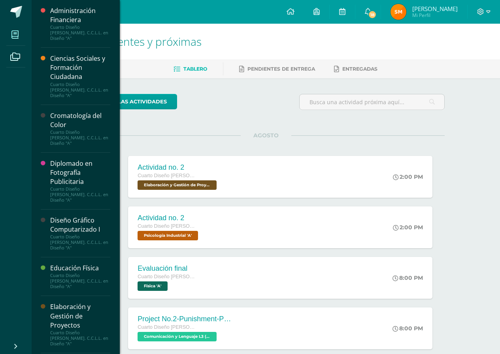
click at [15, 38] on icon at bounding box center [14, 35] width 7 height 8
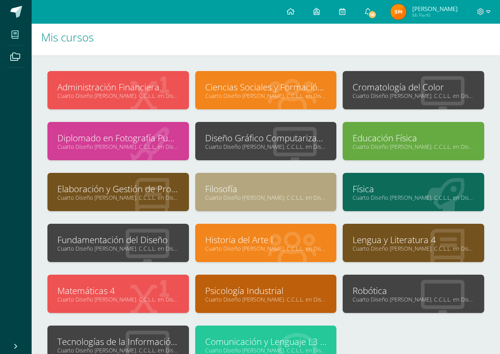
scroll to position [79, 0]
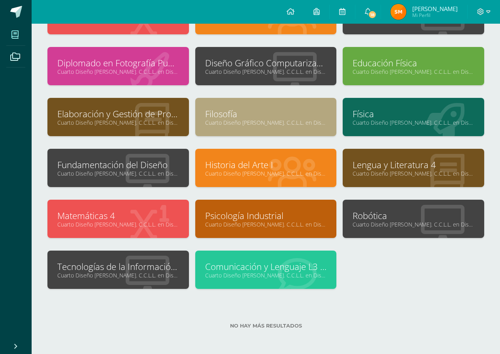
click at [129, 241] on div "Matemáticas 4 Cuarto Diseño Bach. C.C.L.L. en Diseño "A"" at bounding box center [118, 225] width 148 height 51
click at [125, 263] on link "Tecnologías de la Información y la Comunicación 4" at bounding box center [118, 267] width 122 height 12
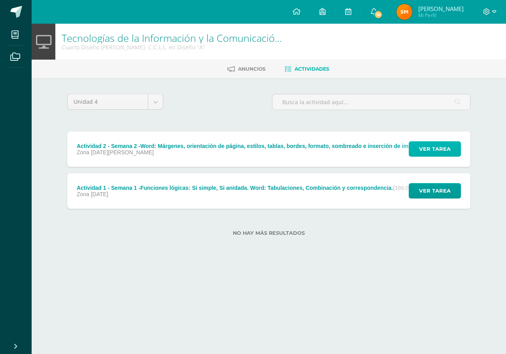
click at [440, 149] on span "Ver tarea" at bounding box center [435, 149] width 32 height 15
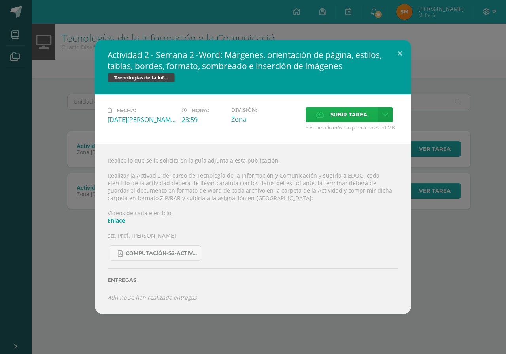
click at [344, 119] on span "Subir tarea" at bounding box center [348, 114] width 37 height 15
click at [0, 0] on input "Subir tarea" at bounding box center [0, 0] width 0 height 0
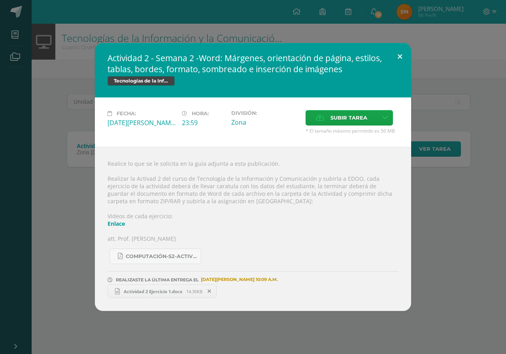
click at [395, 56] on button at bounding box center [399, 56] width 23 height 27
